Goal: Information Seeking & Learning: Learn about a topic

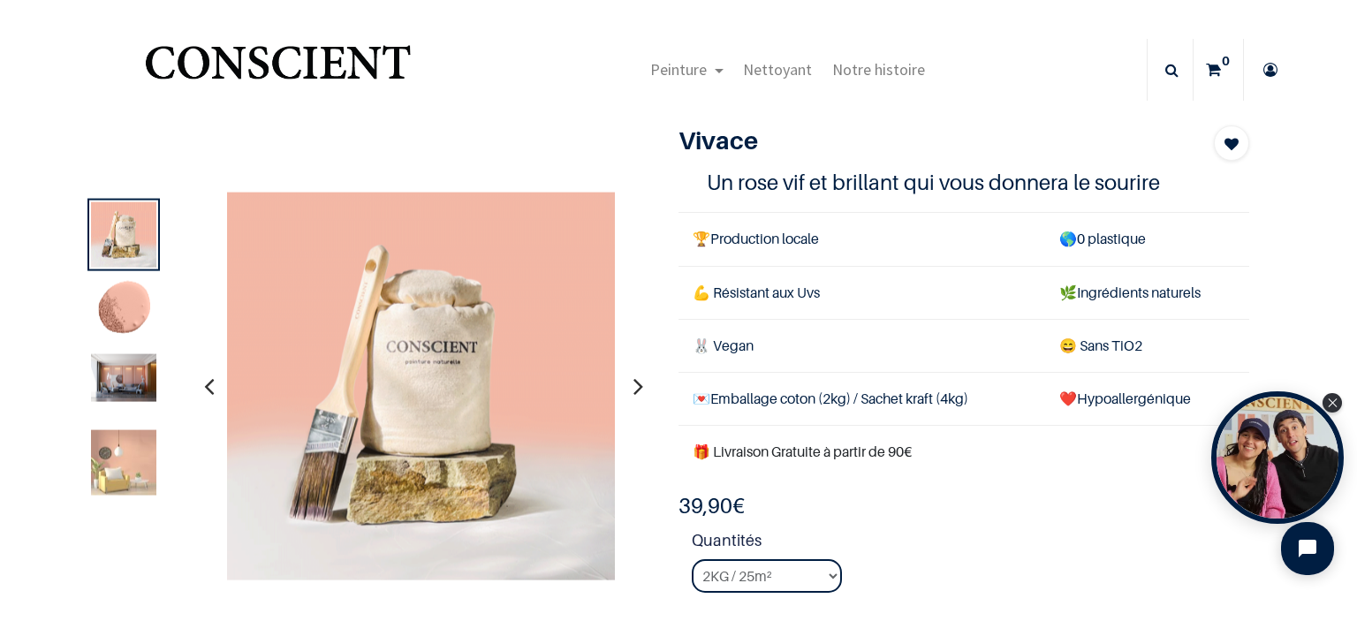
click at [125, 406] on div at bounding box center [123, 387] width 72 height 72
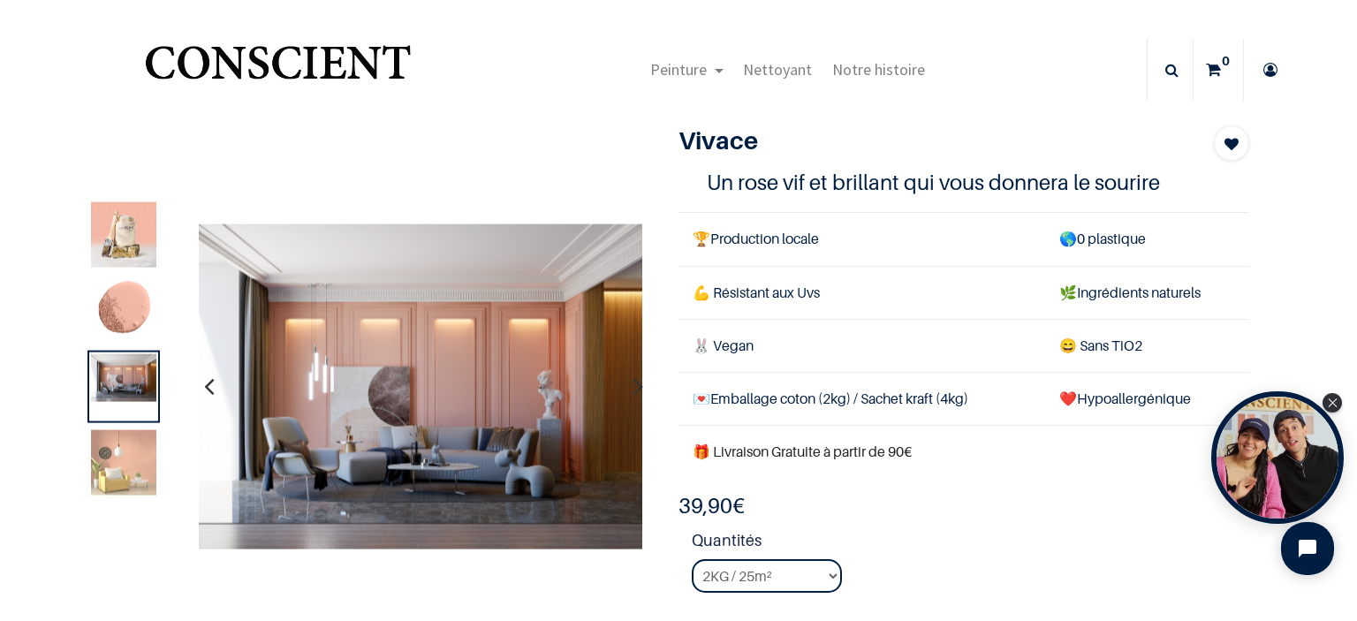
click at [119, 476] on img at bounding box center [123, 462] width 65 height 65
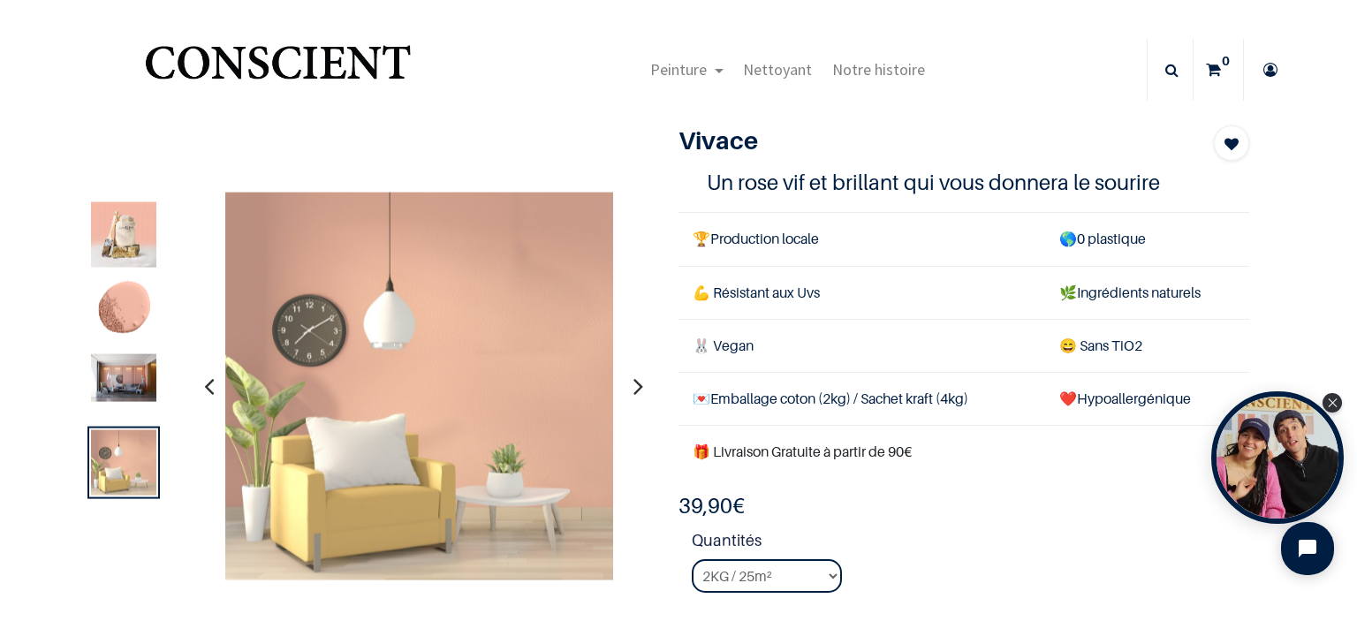
click at [128, 370] on img at bounding box center [123, 378] width 65 height 48
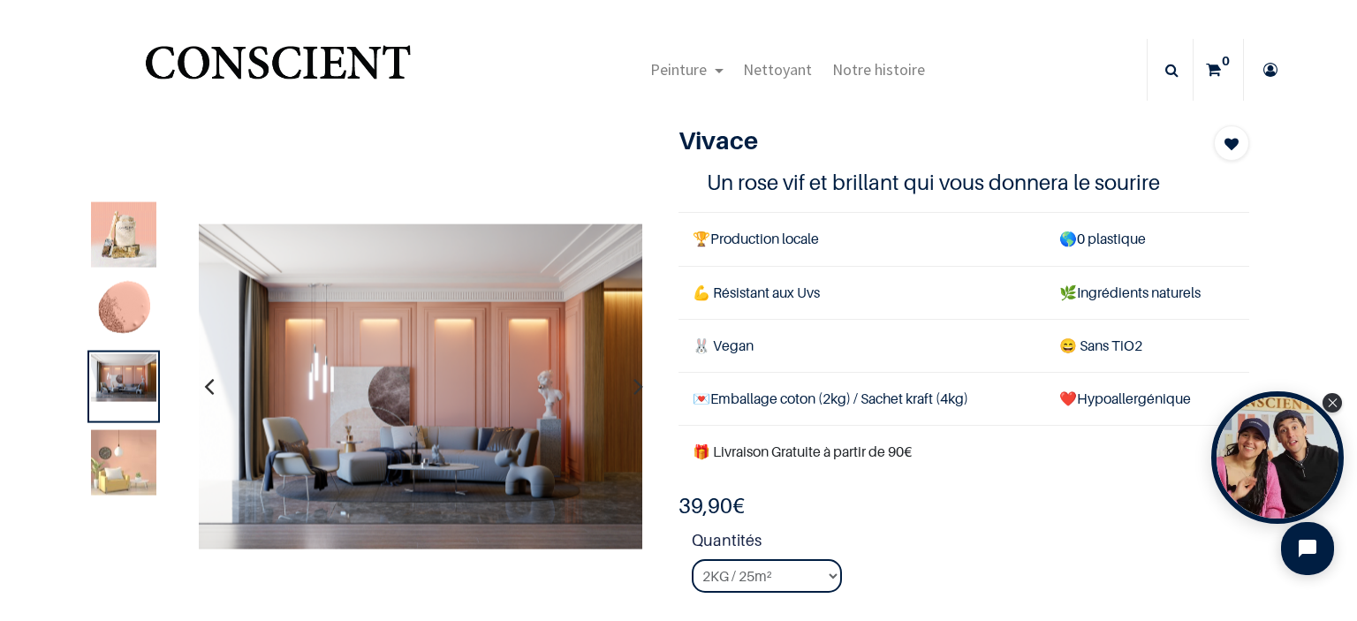
click at [130, 269] on div at bounding box center [123, 235] width 72 height 72
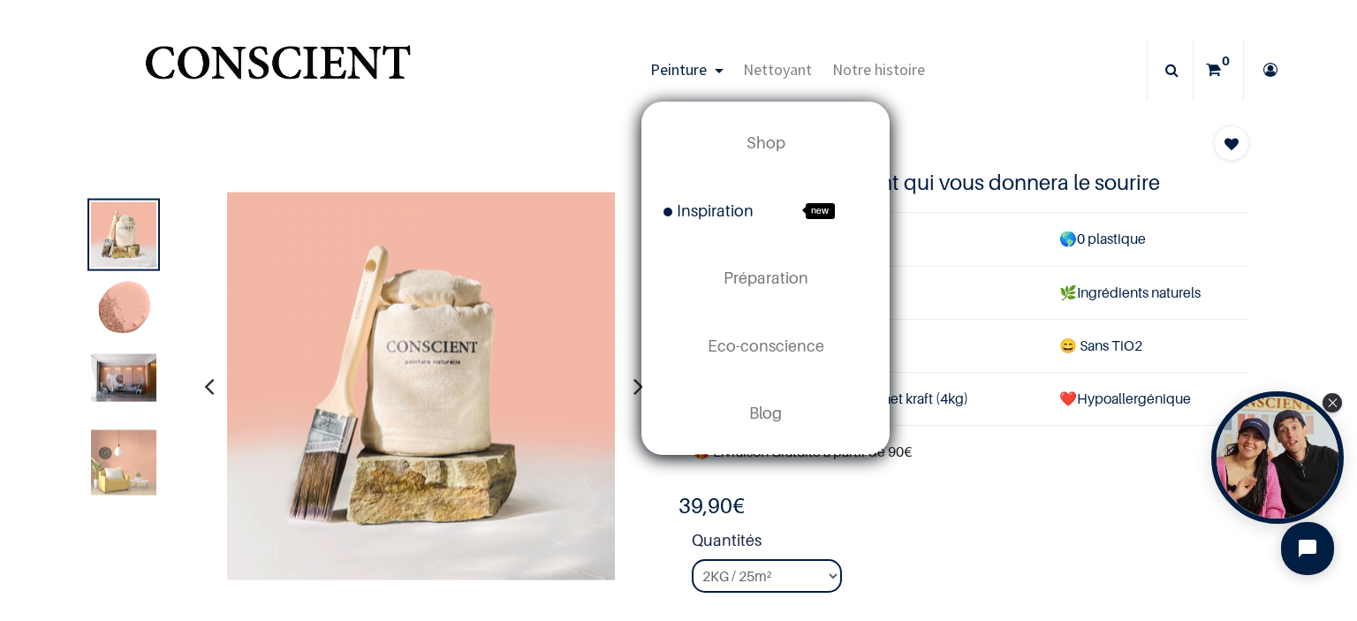
click at [708, 213] on span "Inspiration" at bounding box center [709, 210] width 90 height 19
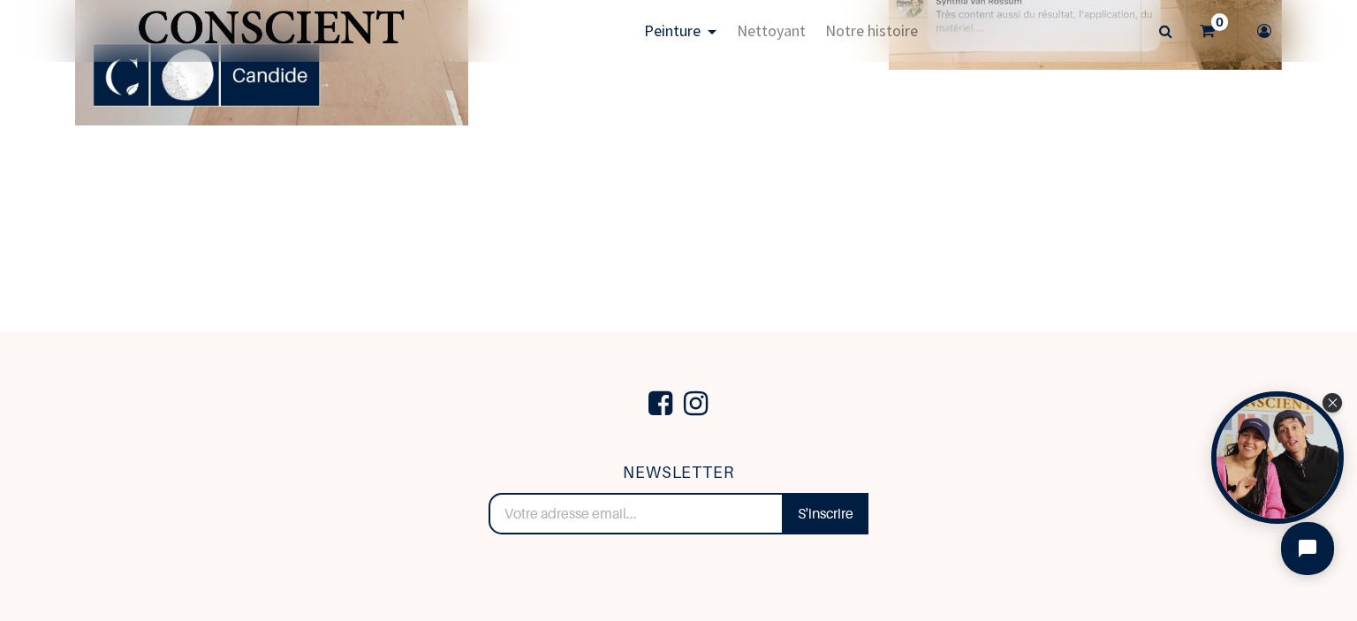
scroll to position [4836, 0]
